Goal: Task Accomplishment & Management: Complete application form

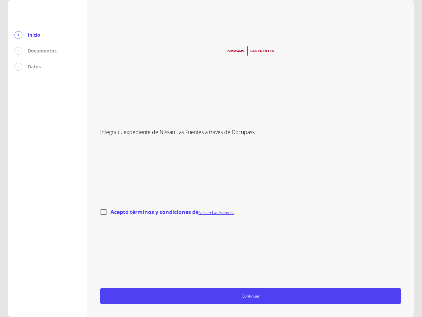
click at [211, 158] on div "Integra tu expediente de Nissan Las Fuentes a través de Docupass. Acepto términ…" at bounding box center [250, 158] width 301 height 290
click at [251, 296] on span "Continuar" at bounding box center [250, 295] width 295 height 7
